Goal: Information Seeking & Learning: Learn about a topic

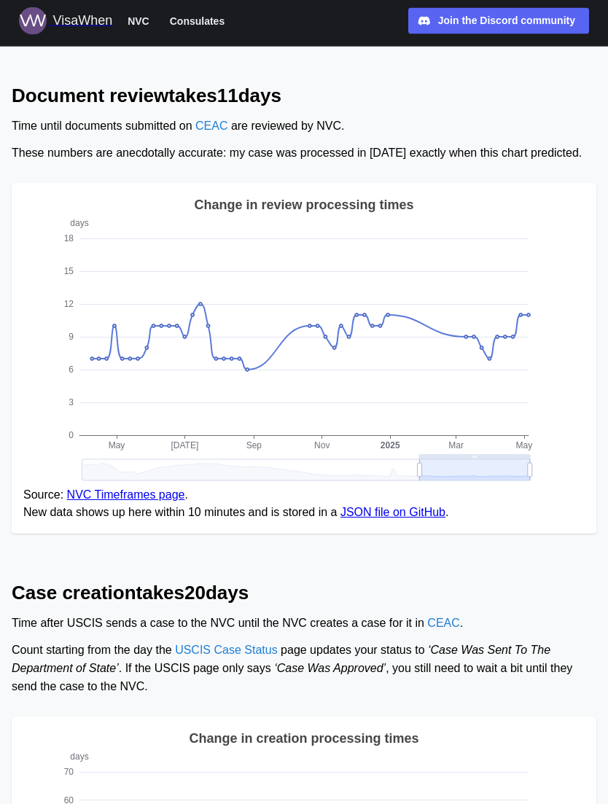
scroll to position [101, 0]
click at [532, 338] on icon "days 0 3 6 9 12 15 [DATE] [DATE] Sep Nov Mar [DATE] Change in review processing…" at bounding box center [303, 341] width 561 height 292
click at [534, 327] on icon "days 0 3 6 9 12 15 [DATE] [DATE] Sep Nov Mar [DATE] Change in review processing…" at bounding box center [303, 341] width 561 height 292
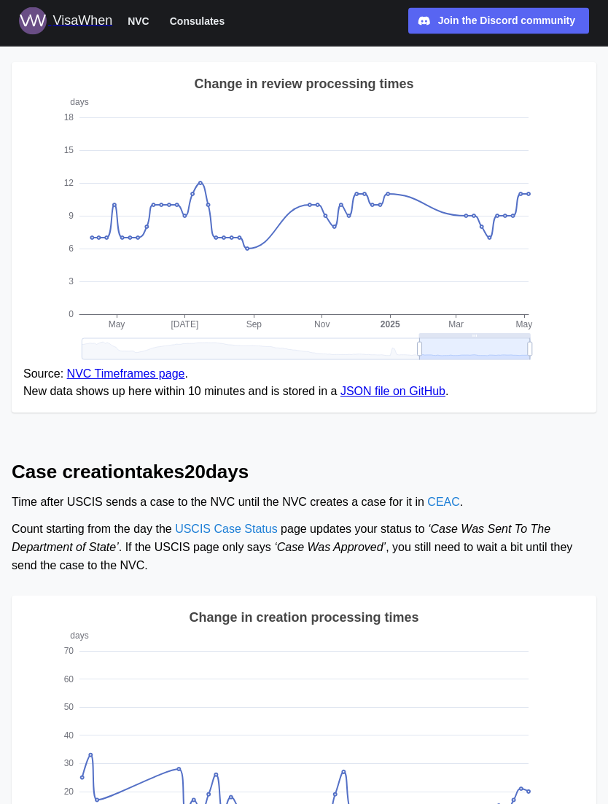
scroll to position [222, 0]
click at [537, 214] on icon "days 0 3 6 9 12 15 [DATE] [DATE] Sep Nov Mar [DATE] Change in review processing…" at bounding box center [303, 220] width 561 height 292
click at [445, 397] on link "JSON file on GitHub" at bounding box center [392, 391] width 105 height 12
click at [439, 397] on link "JSON file on GitHub" at bounding box center [392, 391] width 105 height 12
click at [534, 210] on icon "days 0 3 6 9 12 15 [DATE] [DATE] Sep Nov Mar [DATE] Change in review processing…" at bounding box center [303, 220] width 561 height 292
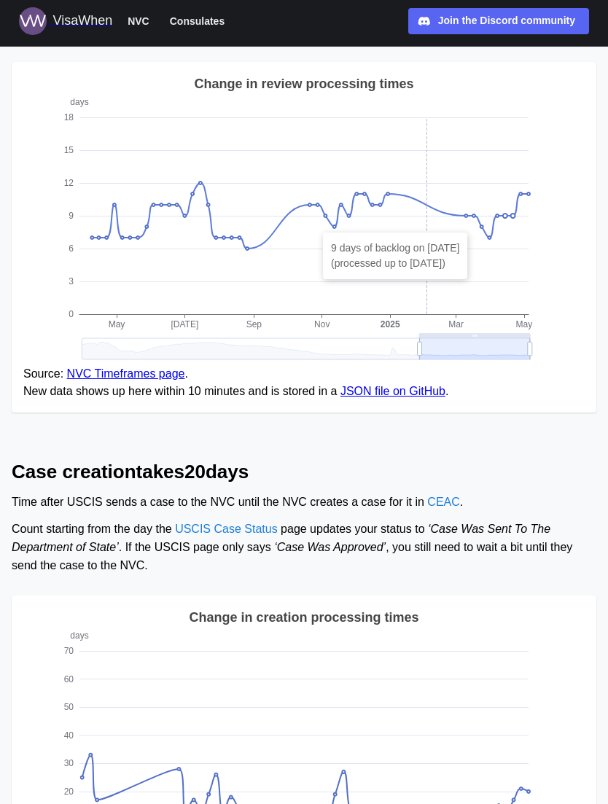
click at [508, 234] on icon "days 0 3 6 9 12 15 [DATE] [DATE] Sep Nov Mar [DATE] Change in review processing…" at bounding box center [303, 220] width 561 height 292
click at [554, 255] on icon "days 0 3 6 9 12 15 [DATE] [DATE] Sep Nov Mar [DATE] Change in review processing…" at bounding box center [303, 220] width 561 height 292
click at [494, 260] on icon "days 0 3 6 9 12 15 [DATE] [DATE] Sep Nov Mar [DATE] Change in review processing…" at bounding box center [303, 220] width 561 height 292
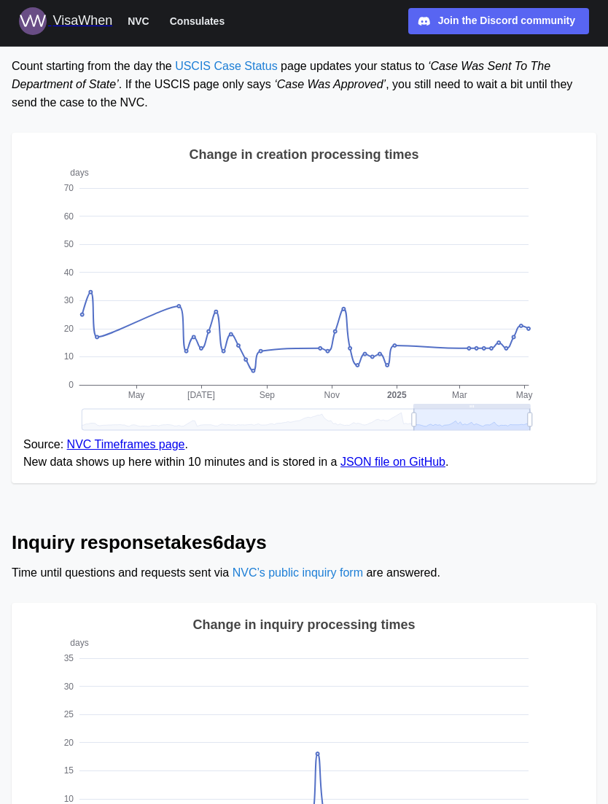
scroll to position [682, 0]
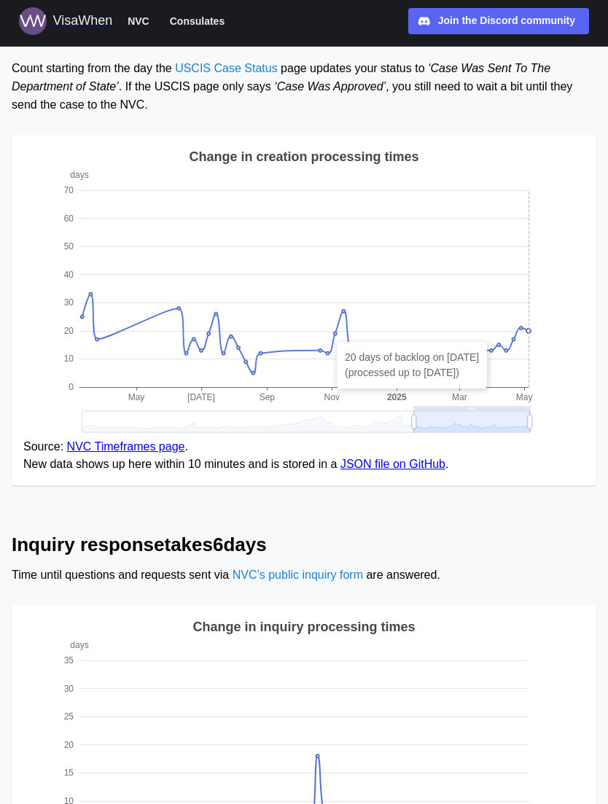
click at [526, 339] on icon "days 0 10 20 30 40 50 60 70 May [DATE] Sep Nov Mar [DATE] Change in creation pr…" at bounding box center [303, 293] width 561 height 292
click at [526, 346] on icon "days 0 10 20 30 40 50 60 70 May [DATE] Sep Nov Mar [DATE] Change in creation pr…" at bounding box center [303, 293] width 561 height 292
click at [523, 349] on icon "days 0 10 20 30 40 50 60 70 May [DATE] Sep Nov Mar [DATE] Change in creation pr…" at bounding box center [303, 293] width 561 height 292
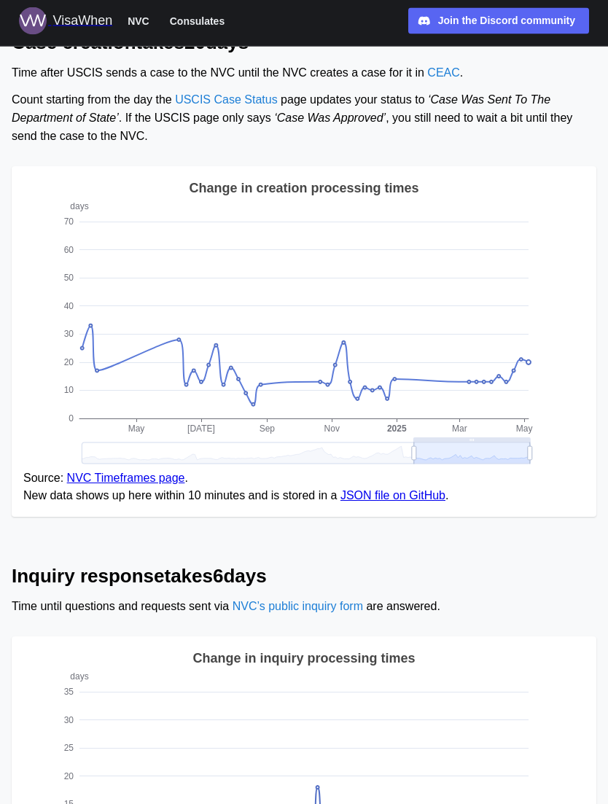
scroll to position [651, 0]
click at [534, 370] on icon "days 0 10 20 30 40 50 60 70 May [DATE] Sep Nov Mar [DATE] Change in creation pr…" at bounding box center [303, 324] width 561 height 292
click at [524, 362] on icon at bounding box center [303, 362] width 449 height 0
click at [534, 378] on icon "days 0 10 20 30 40 50 60 70 May [DATE] Sep Nov Mar [DATE] Change in creation pr…" at bounding box center [303, 324] width 561 height 292
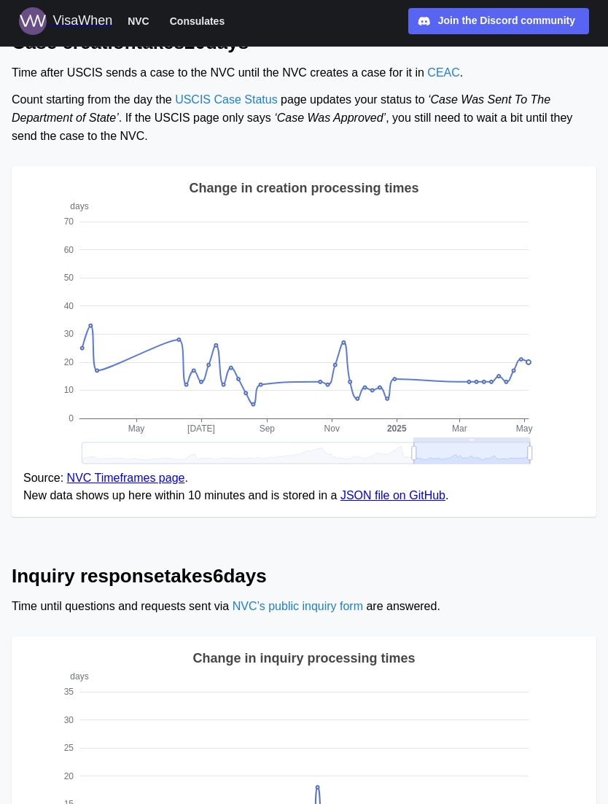
click at [534, 377] on icon "days 0 10 20 30 40 50 60 70 May [DATE] Sep Nov Mar [DATE] Change in creation pr…" at bounding box center [303, 324] width 561 height 292
click at [529, 381] on icon at bounding box center [529, 320] width 0 height 197
click at [422, 502] on link "JSON file on GitHub" at bounding box center [392, 495] width 105 height 12
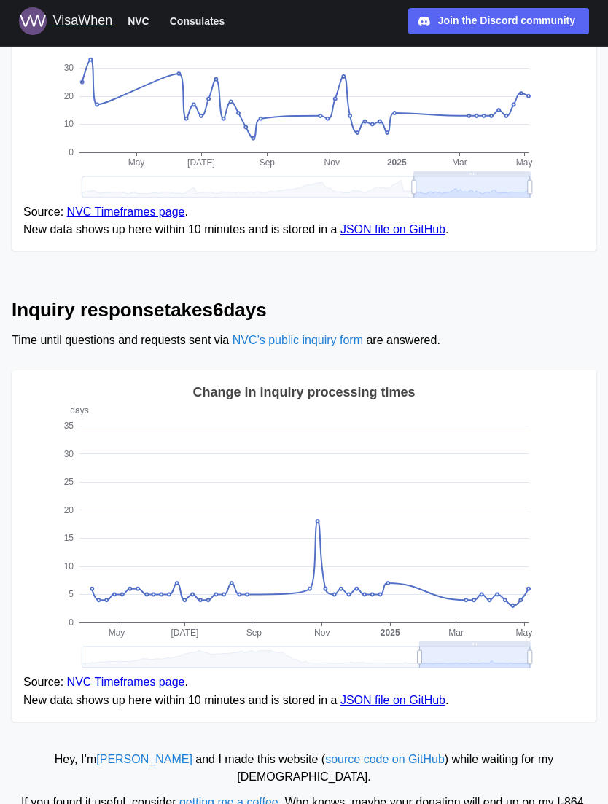
scroll to position [928, 0]
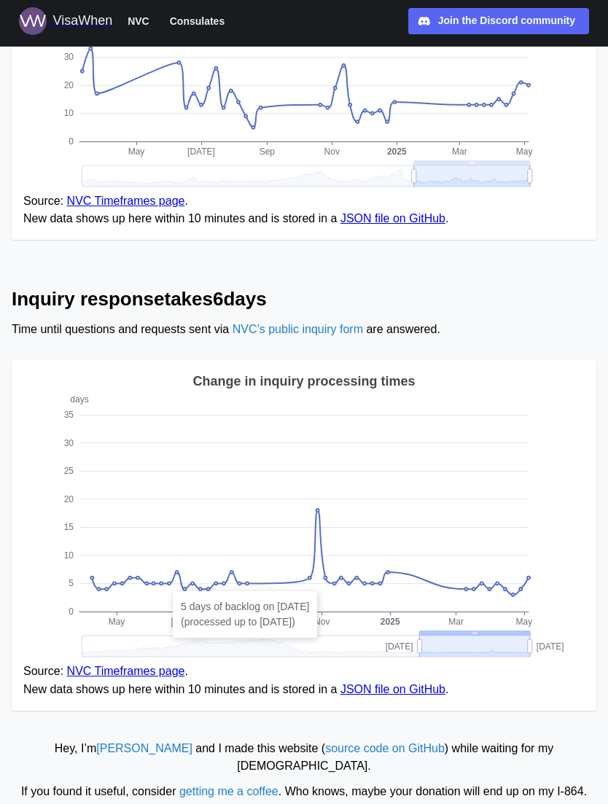
click at [458, 627] on text "Mar" at bounding box center [455, 622] width 15 height 10
click at [532, 627] on text "May" at bounding box center [524, 622] width 17 height 10
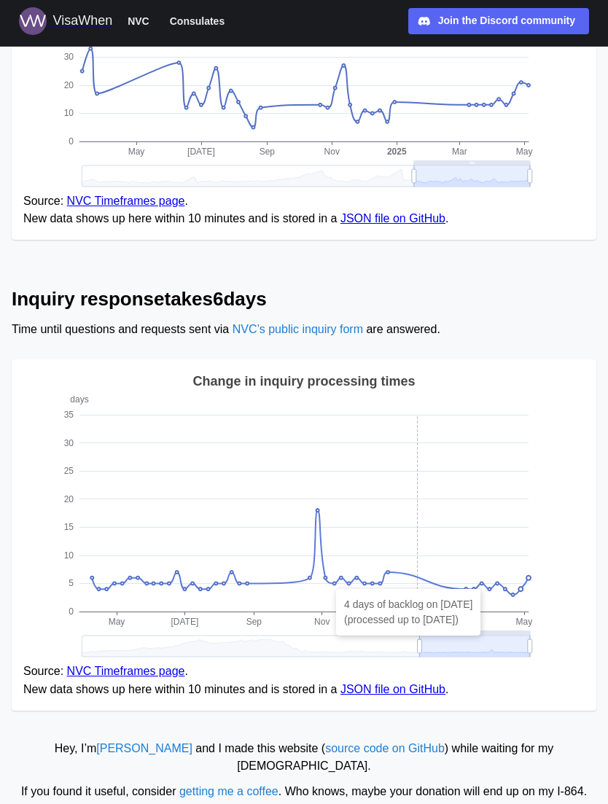
click at [418, 585] on icon at bounding box center [418, 513] width 0 height 197
click at [540, 589] on icon "days 0 5 10 15 20 25 30 35 May [DATE] Sep Nov Mar [DATE] Change in inquiry proc…" at bounding box center [303, 517] width 561 height 292
click at [534, 589] on icon "days 0 5 10 15 20 25 30 35 May [DATE] Sep Nov Mar [DATE] Change in inquiry proc…" at bounding box center [303, 517] width 561 height 292
click at [106, 677] on link "NVC Timeframes page" at bounding box center [126, 671] width 118 height 12
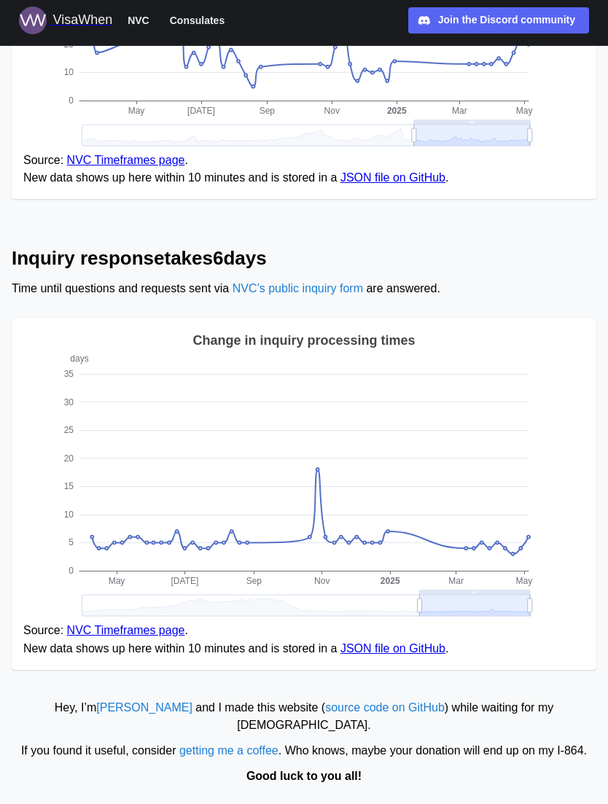
scroll to position [975, 0]
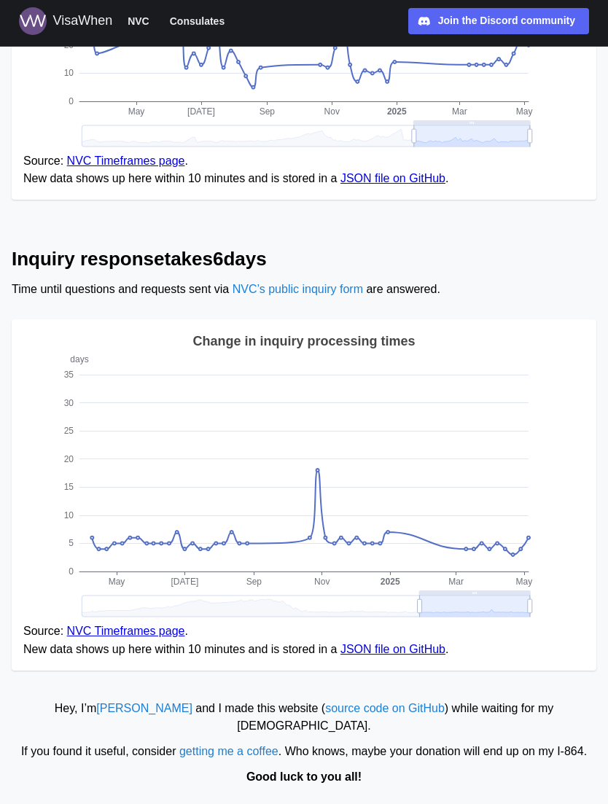
click at [209, 25] on span "Consulates" at bounding box center [197, 20] width 55 height 17
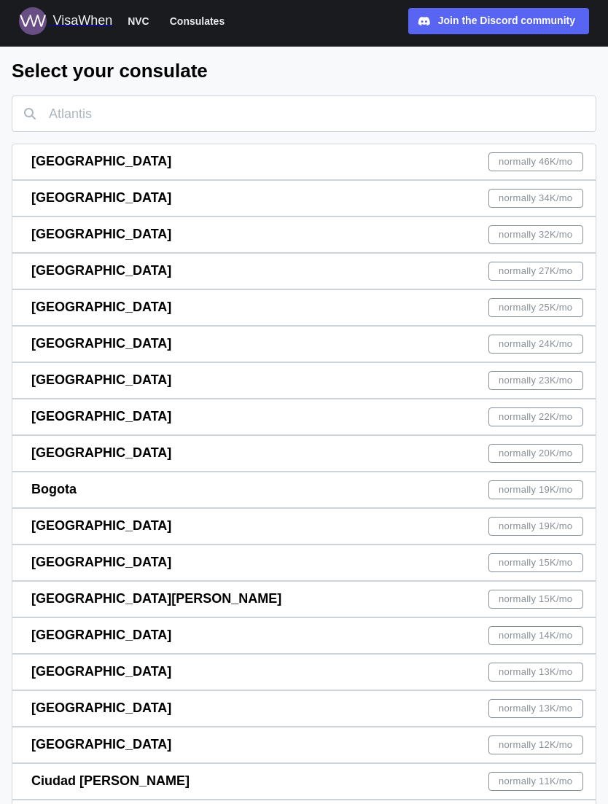
click at [545, 416] on span "normally 22K /mo" at bounding box center [536, 416] width 74 height 17
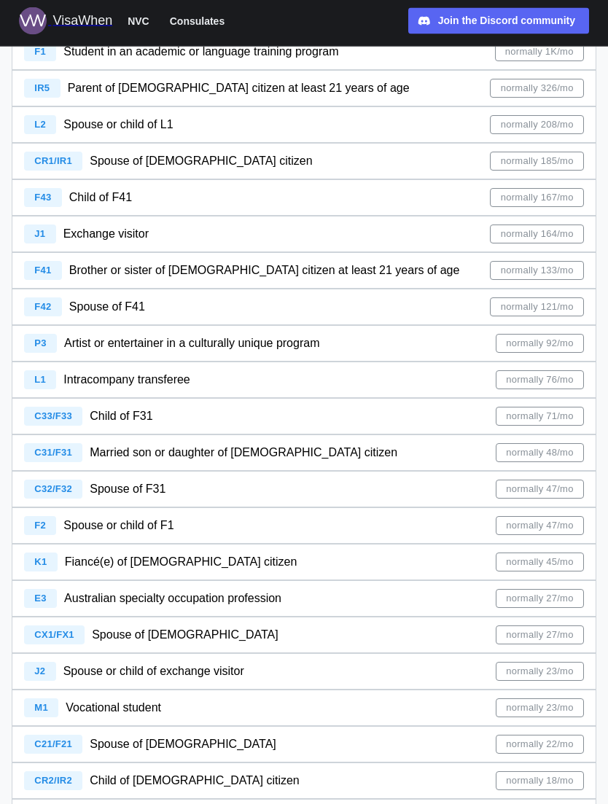
scroll to position [326, 0]
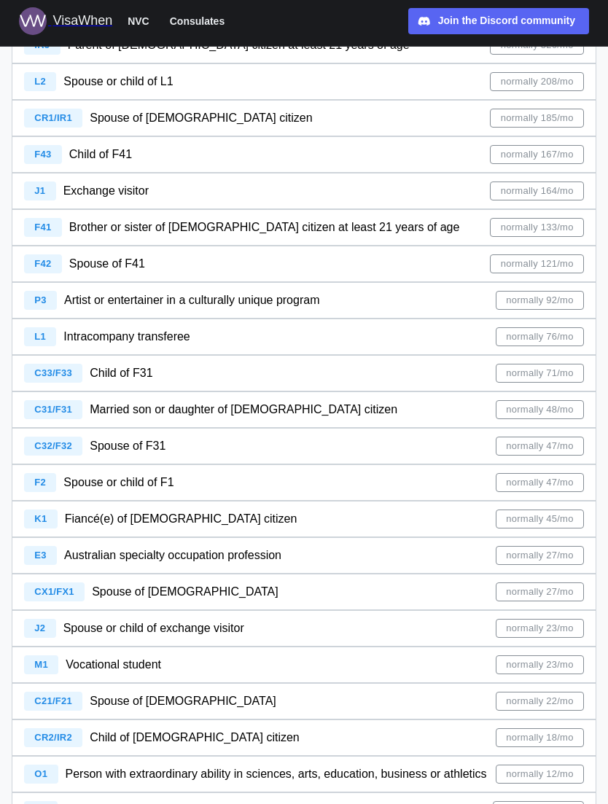
click at [545, 518] on span "normally 45/mo" at bounding box center [539, 518] width 67 height 17
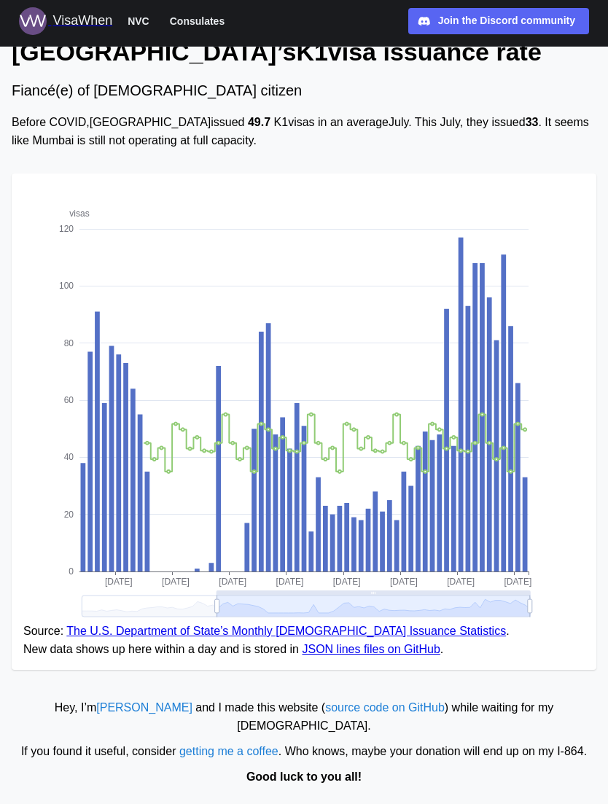
scroll to position [4, 0]
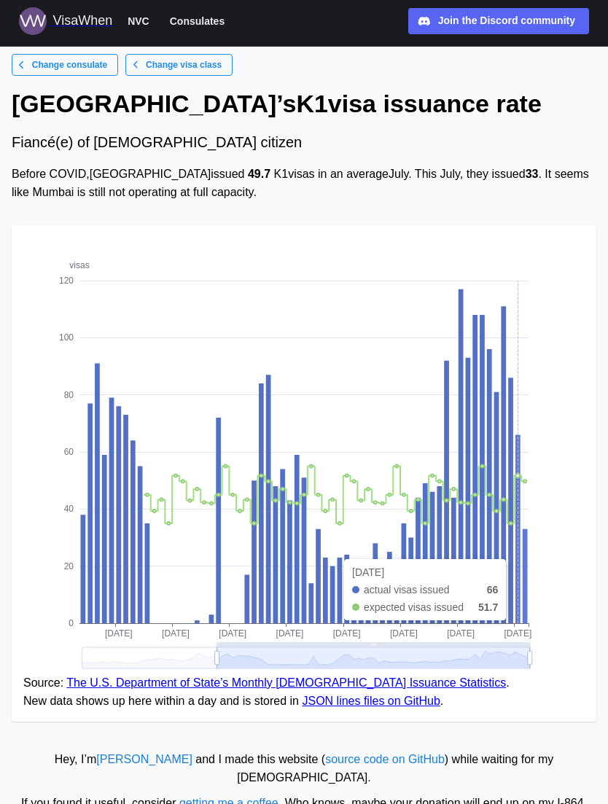
click at [521, 544] on icon "visas 0 20 40 60 80 100 120 [DATE] [DATE] [DATE] [DATE] [DATE] [DATE] [DATE] [D…" at bounding box center [303, 455] width 561 height 437
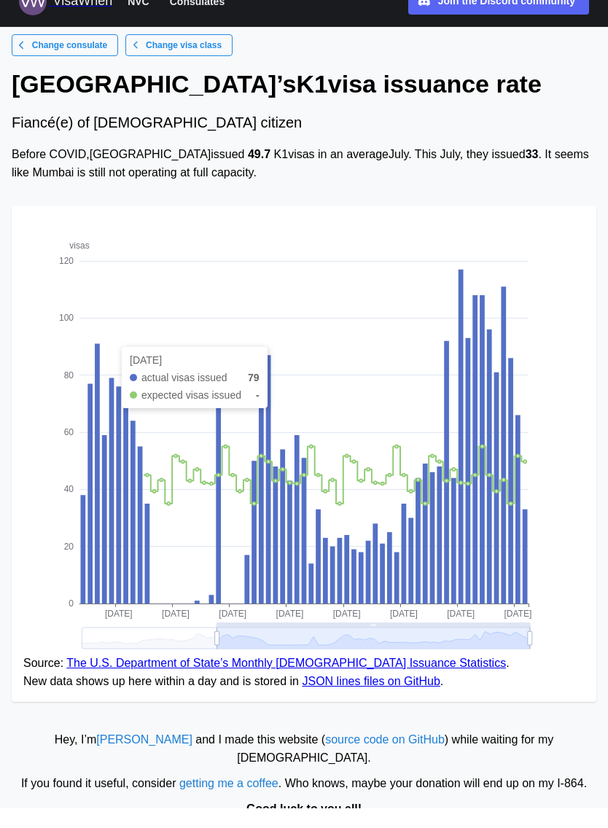
scroll to position [0, 0]
